Goal: Task Accomplishment & Management: Manage account settings

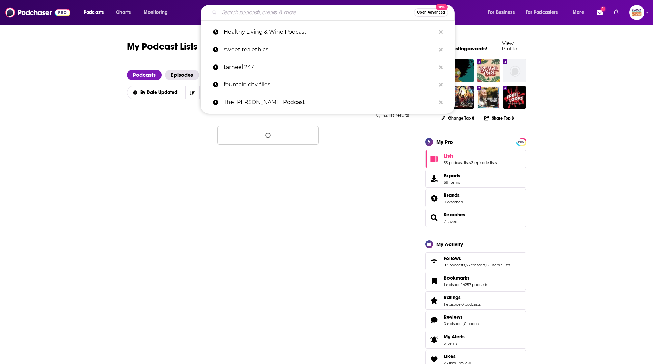
type input "Unnamed and Unbound: Black Voters Matter Podcast"
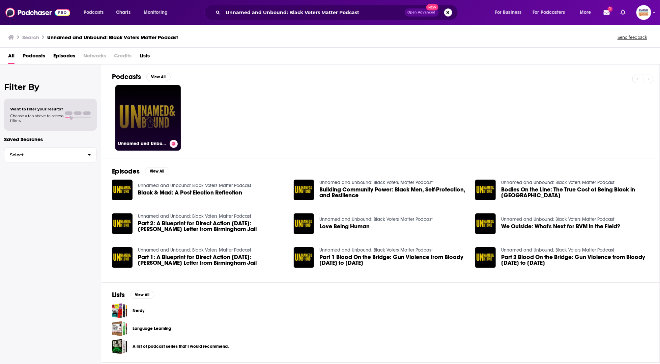
click at [168, 100] on link "Unnamed and Unbound: Black Voters Matter Podcast" at bounding box center [147, 117] width 65 height 65
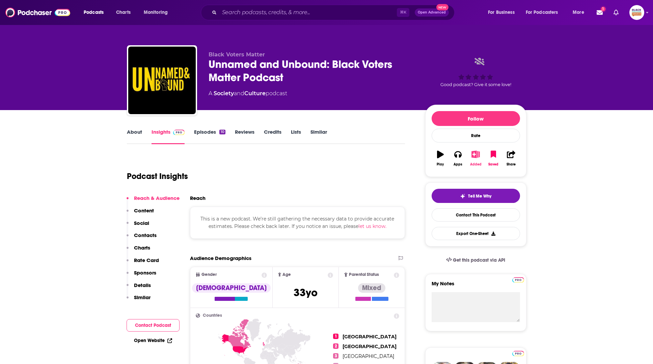
click at [478, 162] on div "Added" at bounding box center [475, 164] width 11 height 4
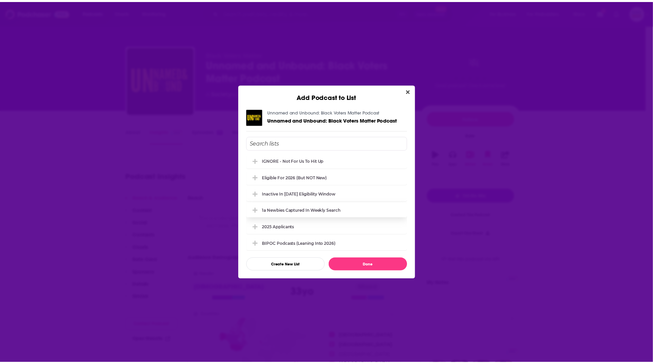
scroll to position [68, 0]
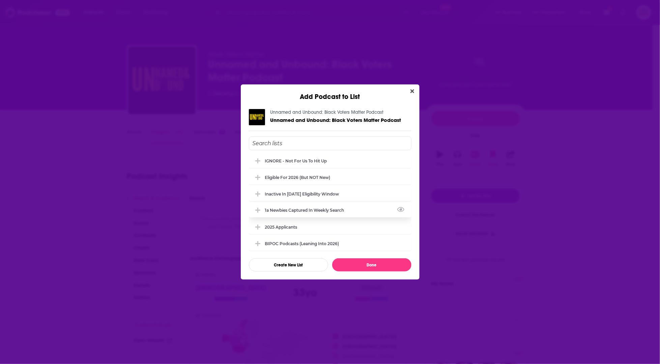
click at [316, 208] on div "1a Newbies captured in weekly search" at bounding box center [306, 209] width 83 height 5
click at [358, 261] on button "Done" at bounding box center [371, 264] width 79 height 13
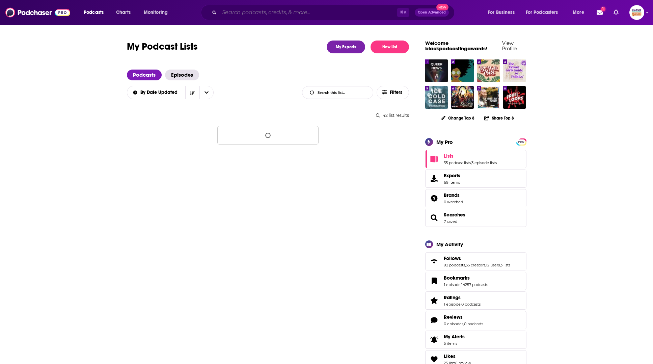
click at [261, 14] on input "Search podcasts, credits, & more..." at bounding box center [307, 12] width 177 height 11
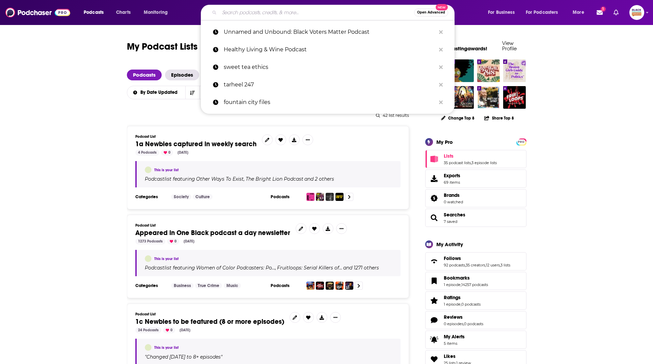
paste input "Beauty in the Beast Podcast"
type input "Beauty in the Beast Podcast"
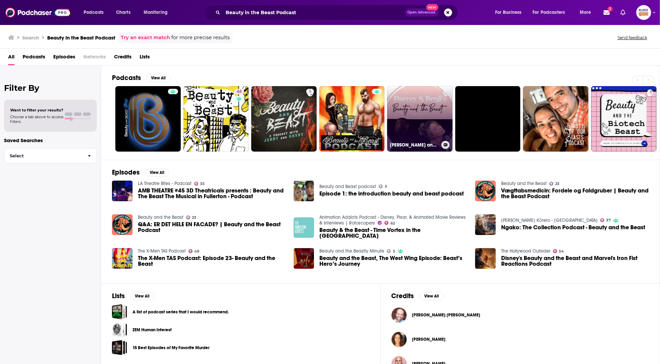
click at [447, 145] on icon at bounding box center [446, 144] width 4 height 3
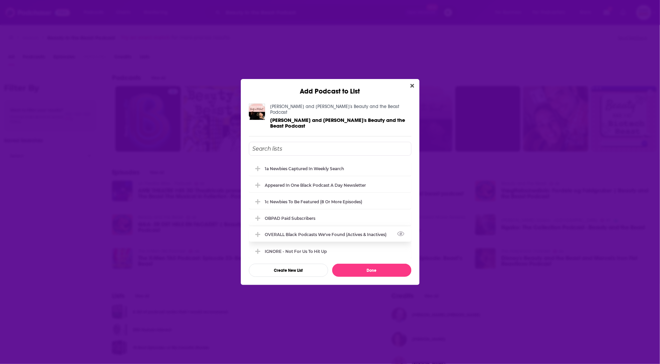
click at [298, 232] on div "OVERALL Black podcasts we've found (actives & inactives)" at bounding box center [328, 234] width 126 height 5
click at [369, 268] on button "Done" at bounding box center [371, 269] width 79 height 13
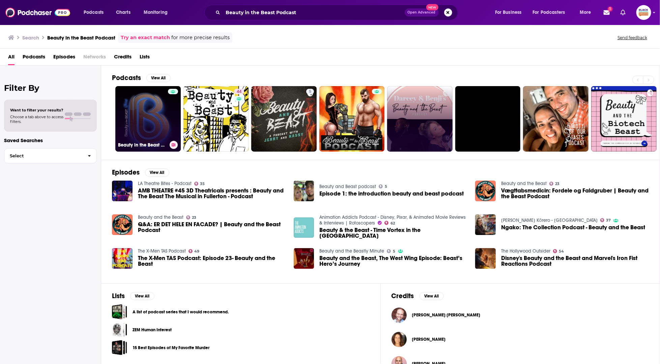
click at [139, 110] on link "Beauty in the Beast Podcast" at bounding box center [147, 118] width 65 height 65
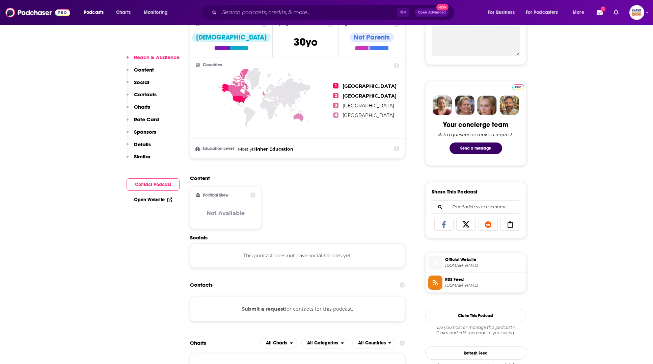
scroll to position [296, 0]
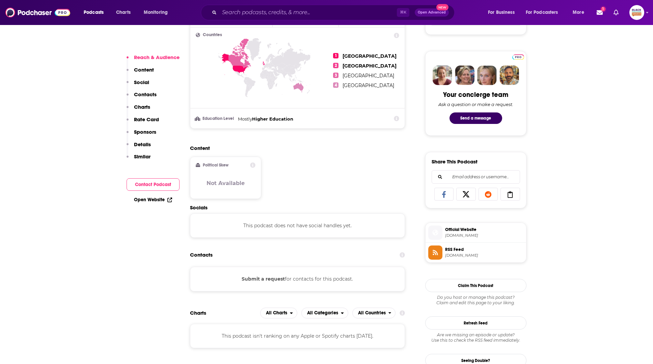
click at [456, 248] on span "RSS Feed" at bounding box center [484, 249] width 78 height 6
